Goal: Share content

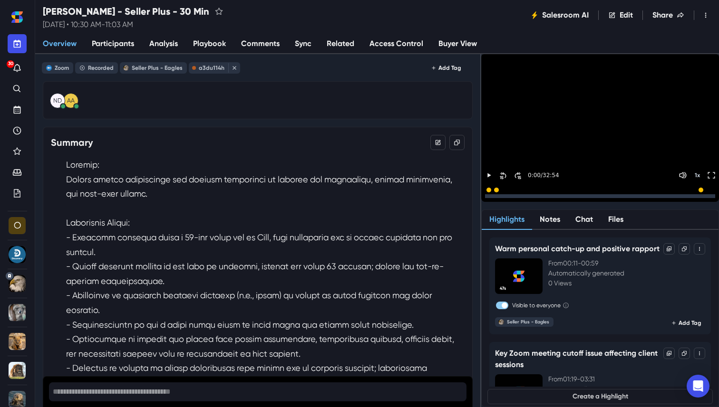
scroll to position [996, 0]
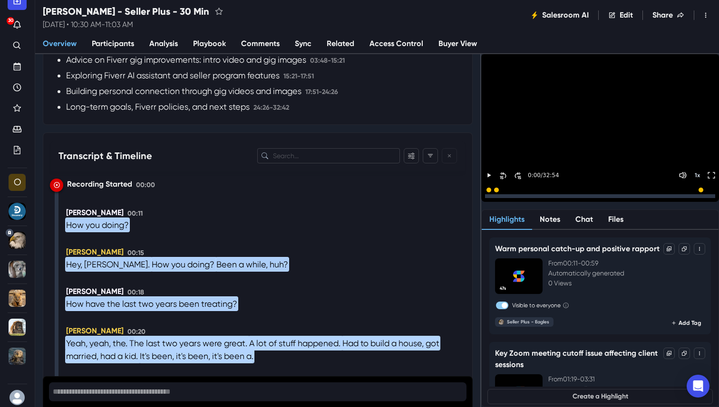
drag, startPoint x: 63, startPoint y: 200, endPoint x: 135, endPoint y: 316, distance: 136.2
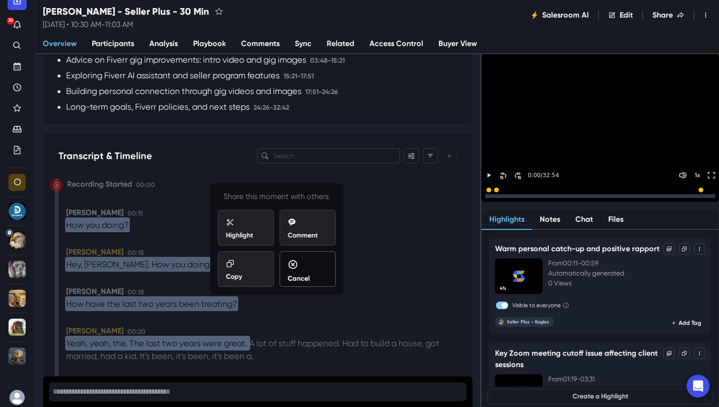
click at [311, 265] on div "Cancel" at bounding box center [308, 272] width 40 height 24
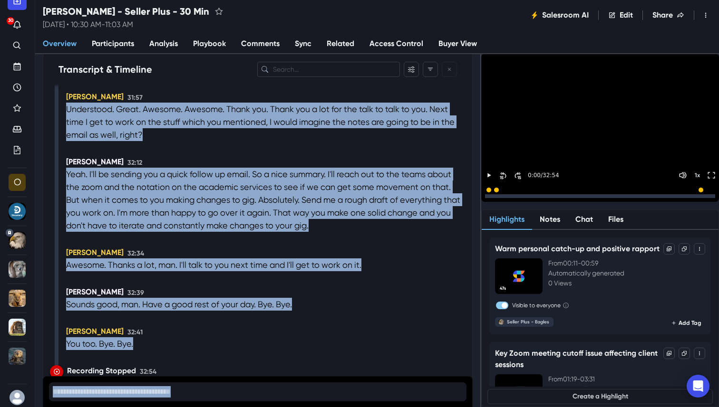
scroll to position [6766, 0]
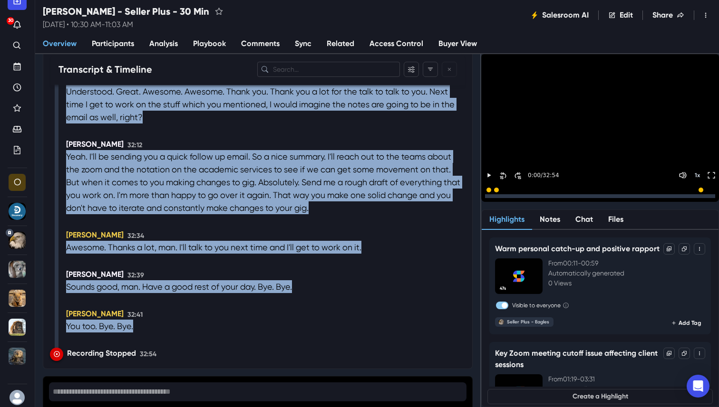
drag, startPoint x: 63, startPoint y: 202, endPoint x: 140, endPoint y: 325, distance: 145.9
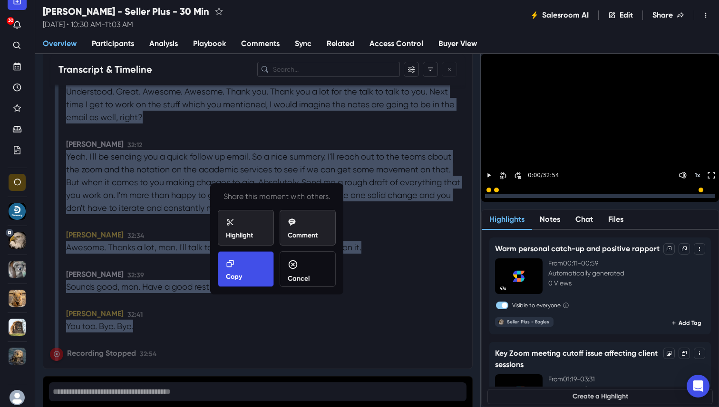
click at [243, 278] on div "Copy" at bounding box center [246, 271] width 40 height 22
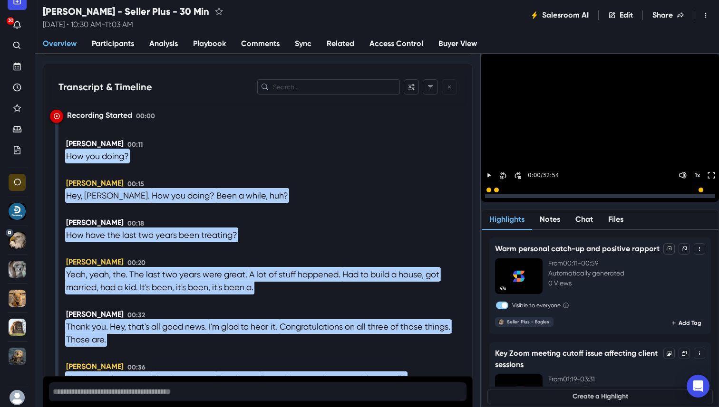
scroll to position [1055, 0]
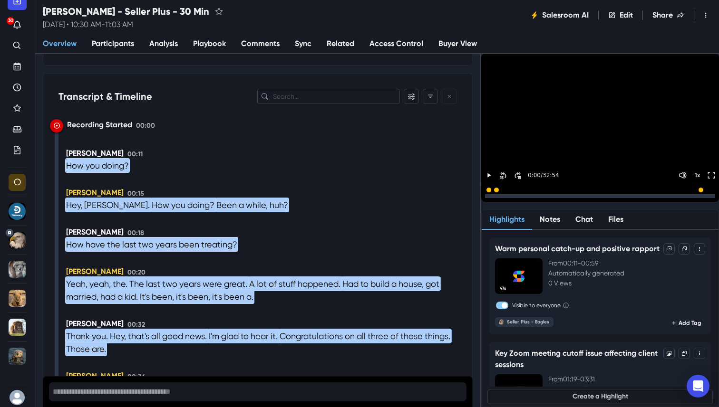
drag, startPoint x: 126, startPoint y: 301, endPoint x: 69, endPoint y: 143, distance: 168.7
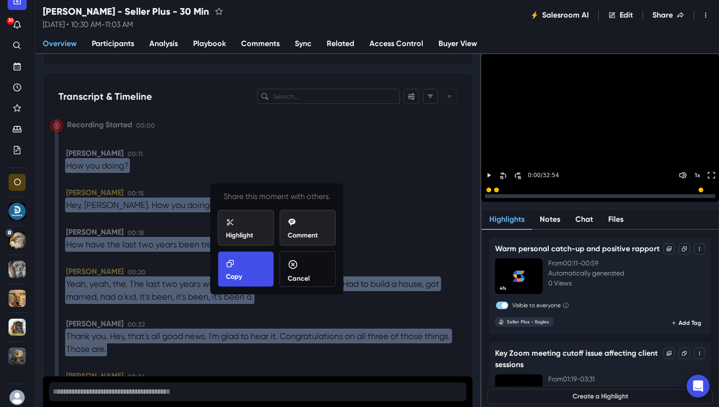
click at [226, 260] on icon at bounding box center [230, 264] width 9 height 9
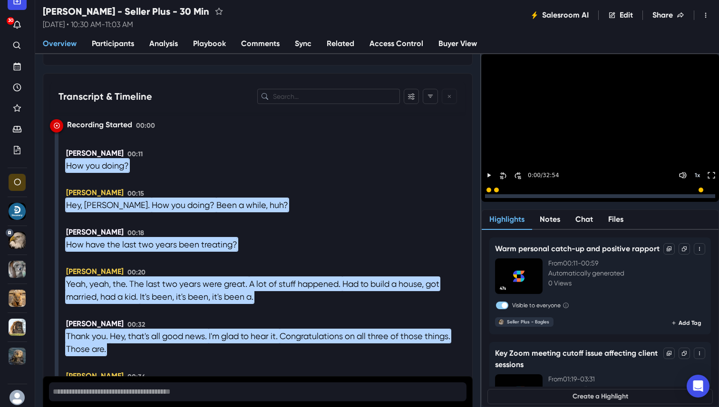
click at [260, 227] on div "[PERSON_NAME] 00:18" at bounding box center [265, 232] width 398 height 11
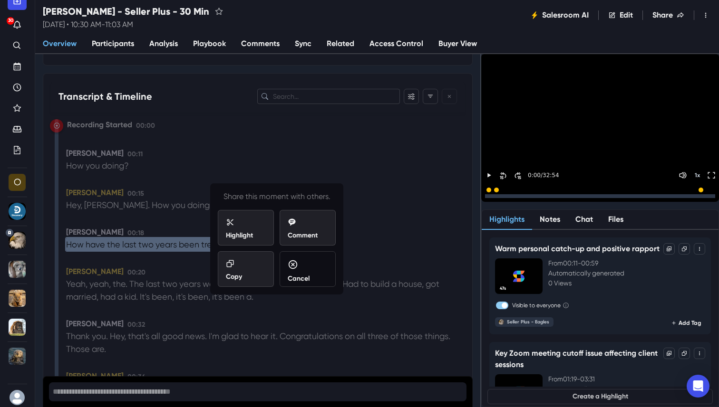
click at [330, 270] on div "Cancel" at bounding box center [307, 269] width 56 height 36
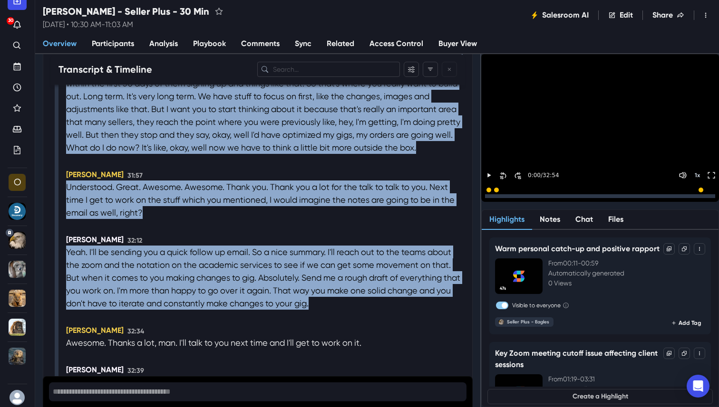
scroll to position [6766, 0]
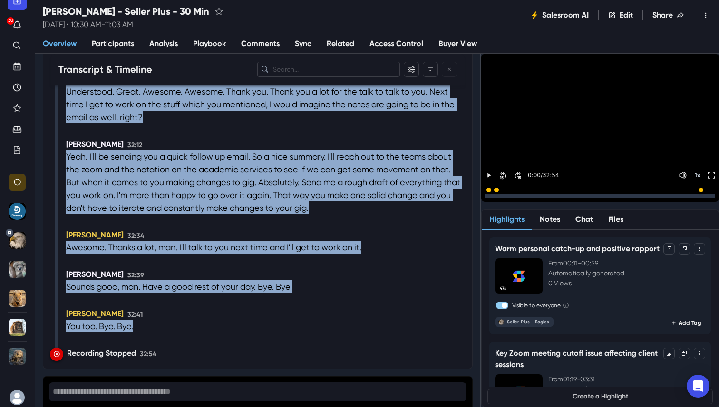
drag, startPoint x: 66, startPoint y: 143, endPoint x: 178, endPoint y: 325, distance: 213.4
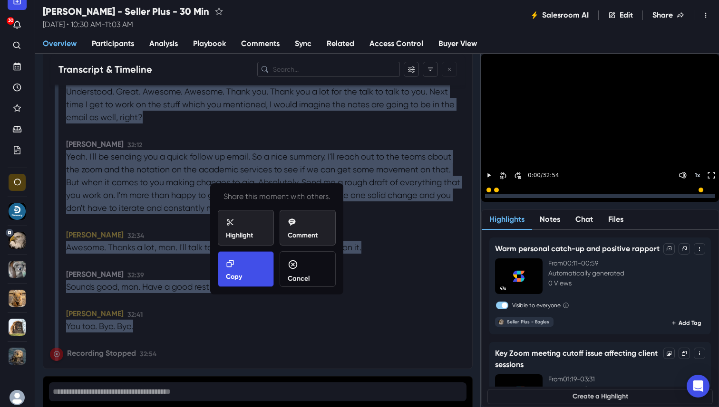
click at [239, 268] on div "Copy" at bounding box center [246, 271] width 40 height 22
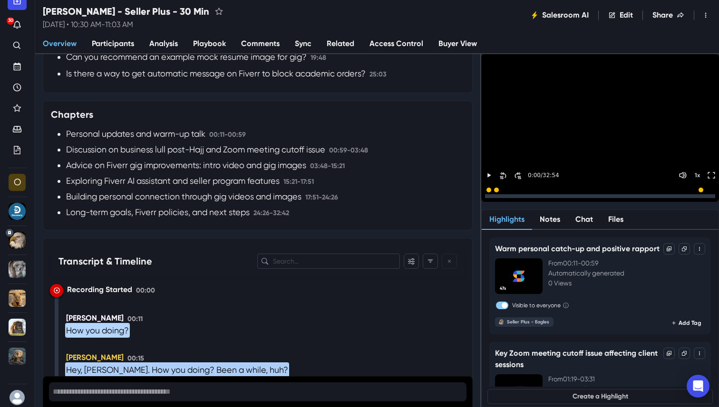
scroll to position [939, 0]
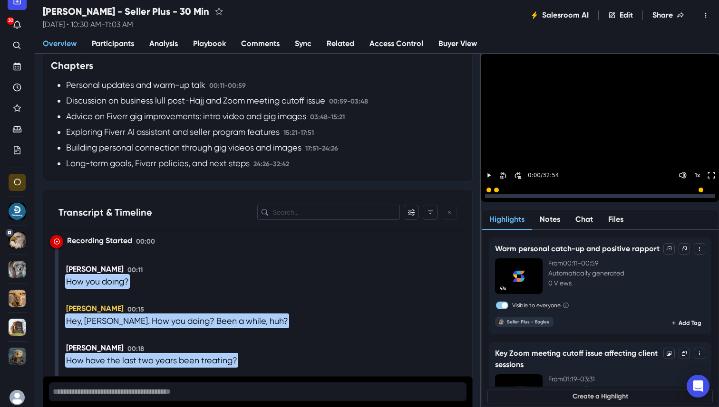
drag, startPoint x: 164, startPoint y: 327, endPoint x: 67, endPoint y: 262, distance: 116.1
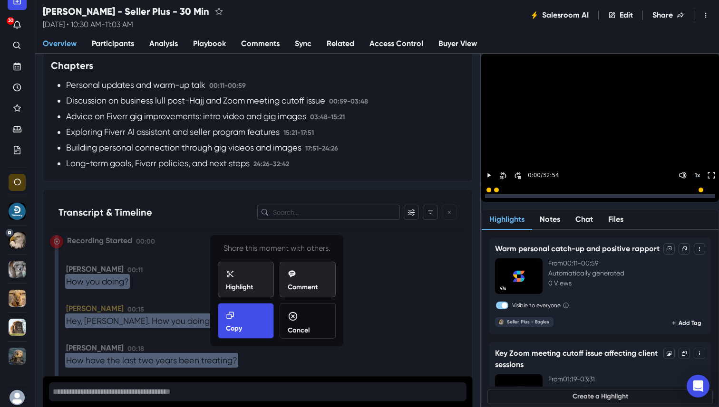
click at [244, 311] on div "Copy" at bounding box center [246, 322] width 40 height 22
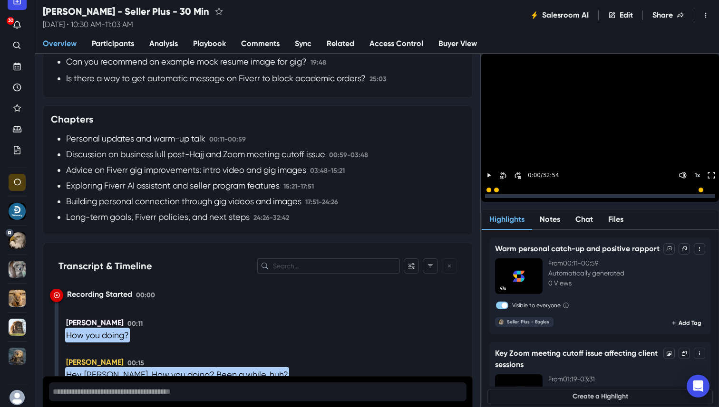
scroll to position [895, 0]
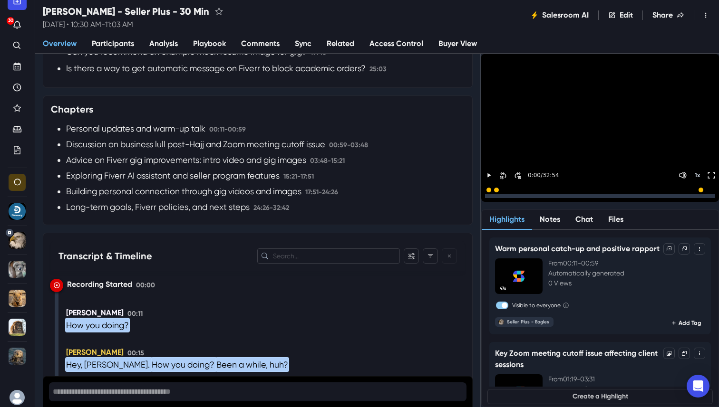
drag, startPoint x: 157, startPoint y: 324, endPoint x: 67, endPoint y: 302, distance: 92.0
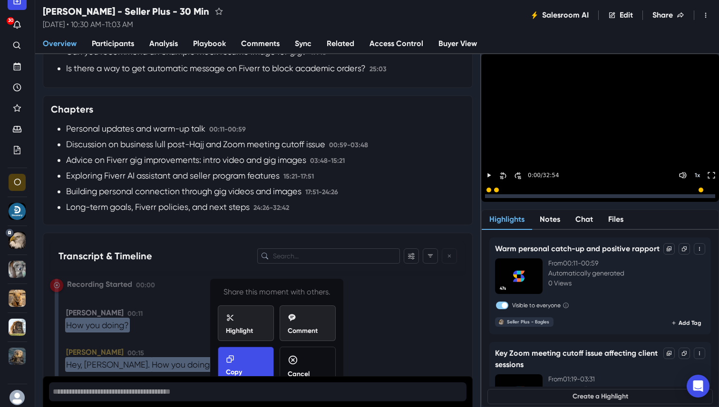
click at [242, 355] on div "Copy" at bounding box center [246, 366] width 40 height 22
